Goal: Task Accomplishment & Management: Use online tool/utility

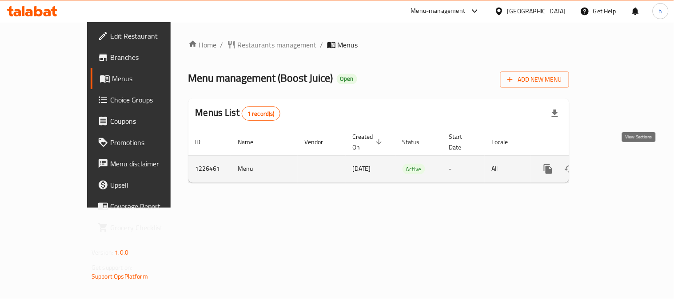
click at [617, 164] on icon "enhanced table" at bounding box center [612, 169] width 11 height 11
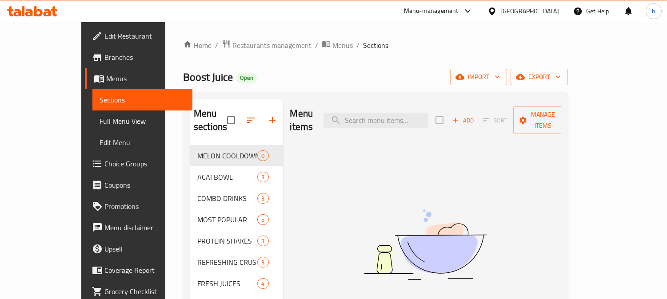
click at [104, 162] on span "Choice Groups" at bounding box center [144, 164] width 81 height 11
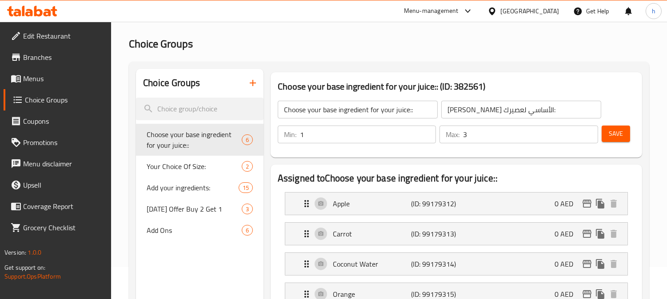
scroll to position [49, 0]
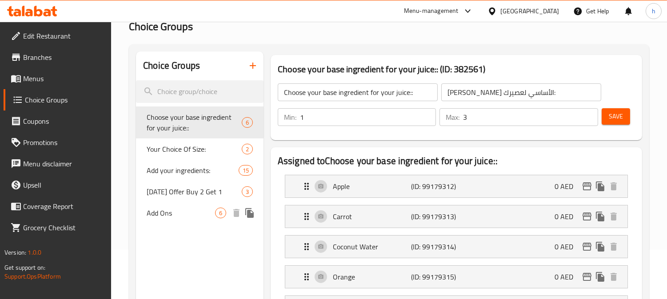
click at [178, 212] on span "Add Ons" at bounding box center [181, 213] width 68 height 11
type input "Add Ons"
type input "إضافات"
type input "0"
type input "1"
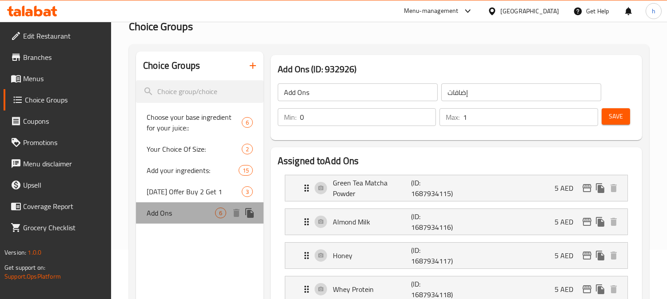
click at [174, 213] on span "Add Ons" at bounding box center [181, 213] width 68 height 11
